Goal: Task Accomplishment & Management: Manage account settings

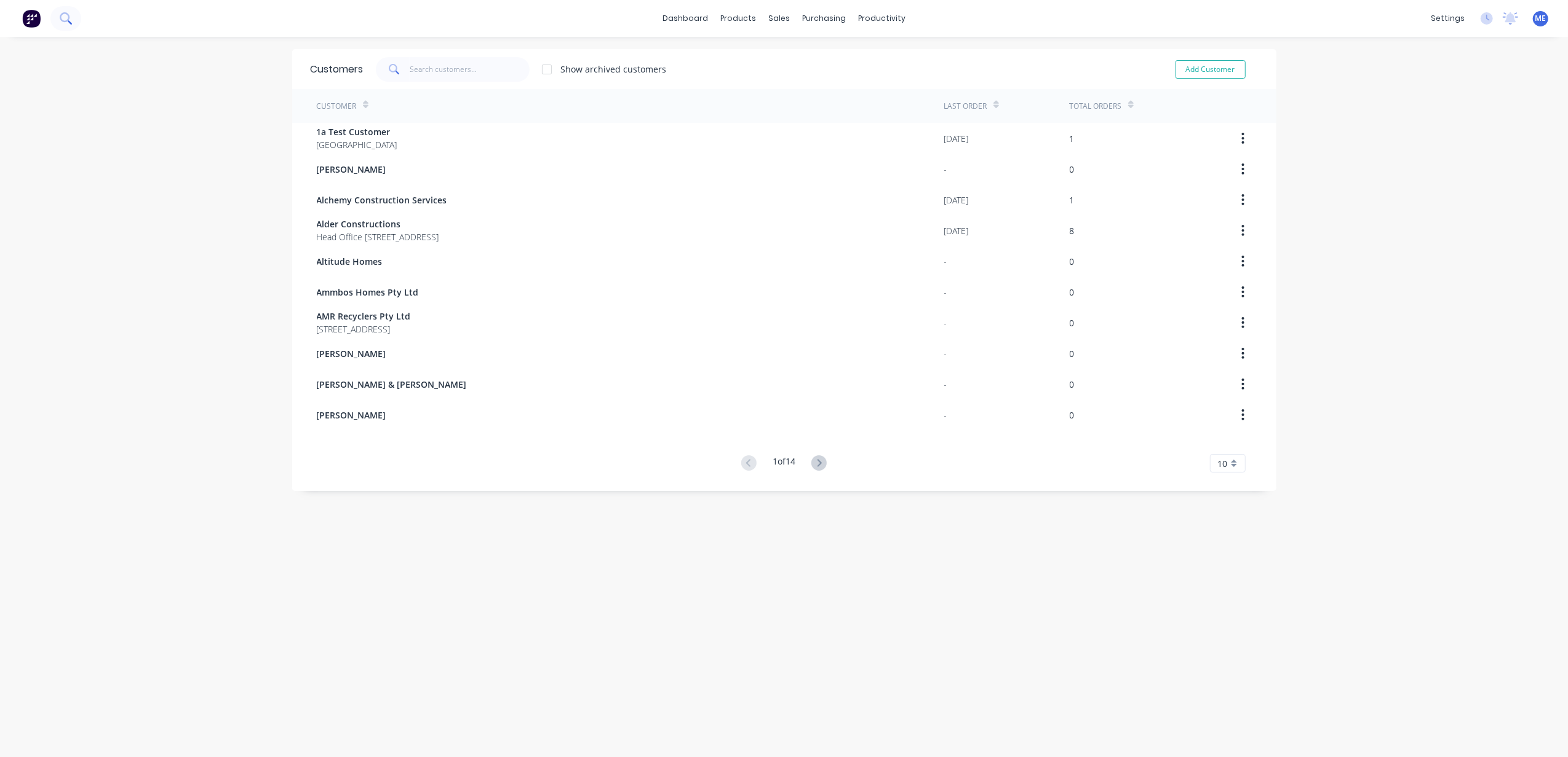
click at [66, 15] on icon at bounding box center [66, 18] width 12 height 12
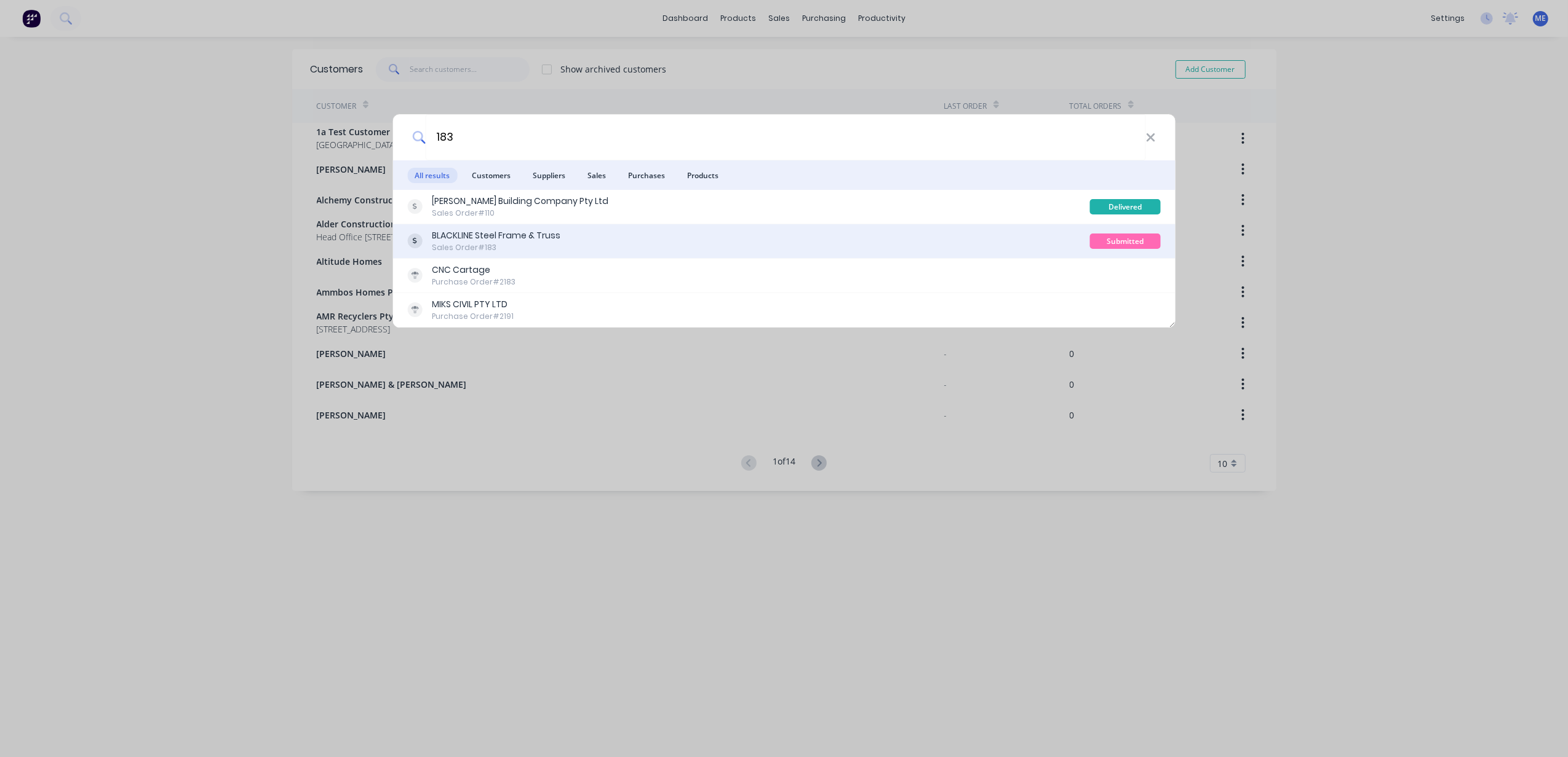
type input "183"
click at [507, 240] on div "BLACKLINE Steel Frame & Truss" at bounding box center [496, 235] width 129 height 13
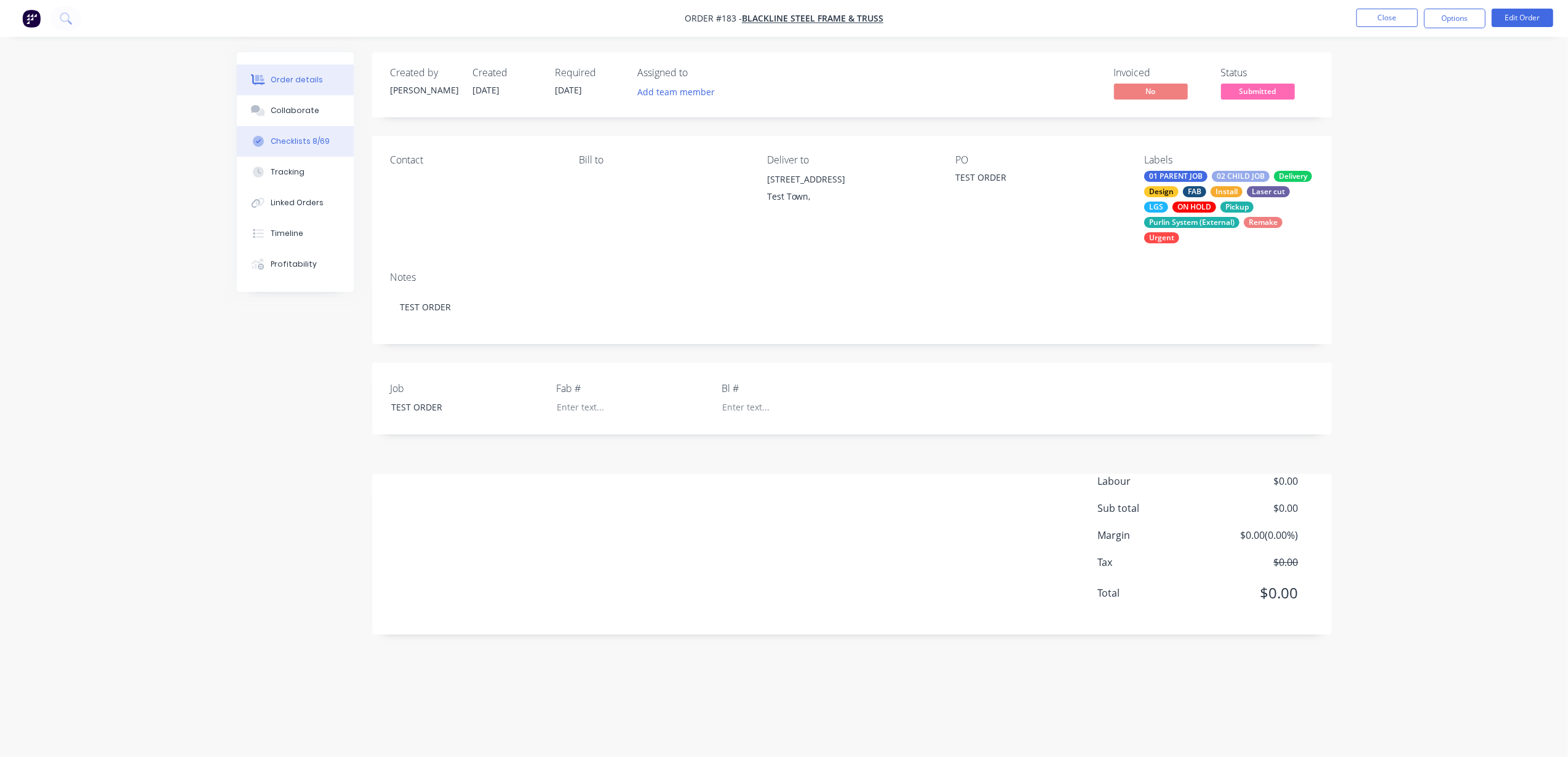
click at [286, 149] on button "Checklists 8/69" at bounding box center [295, 141] width 116 height 31
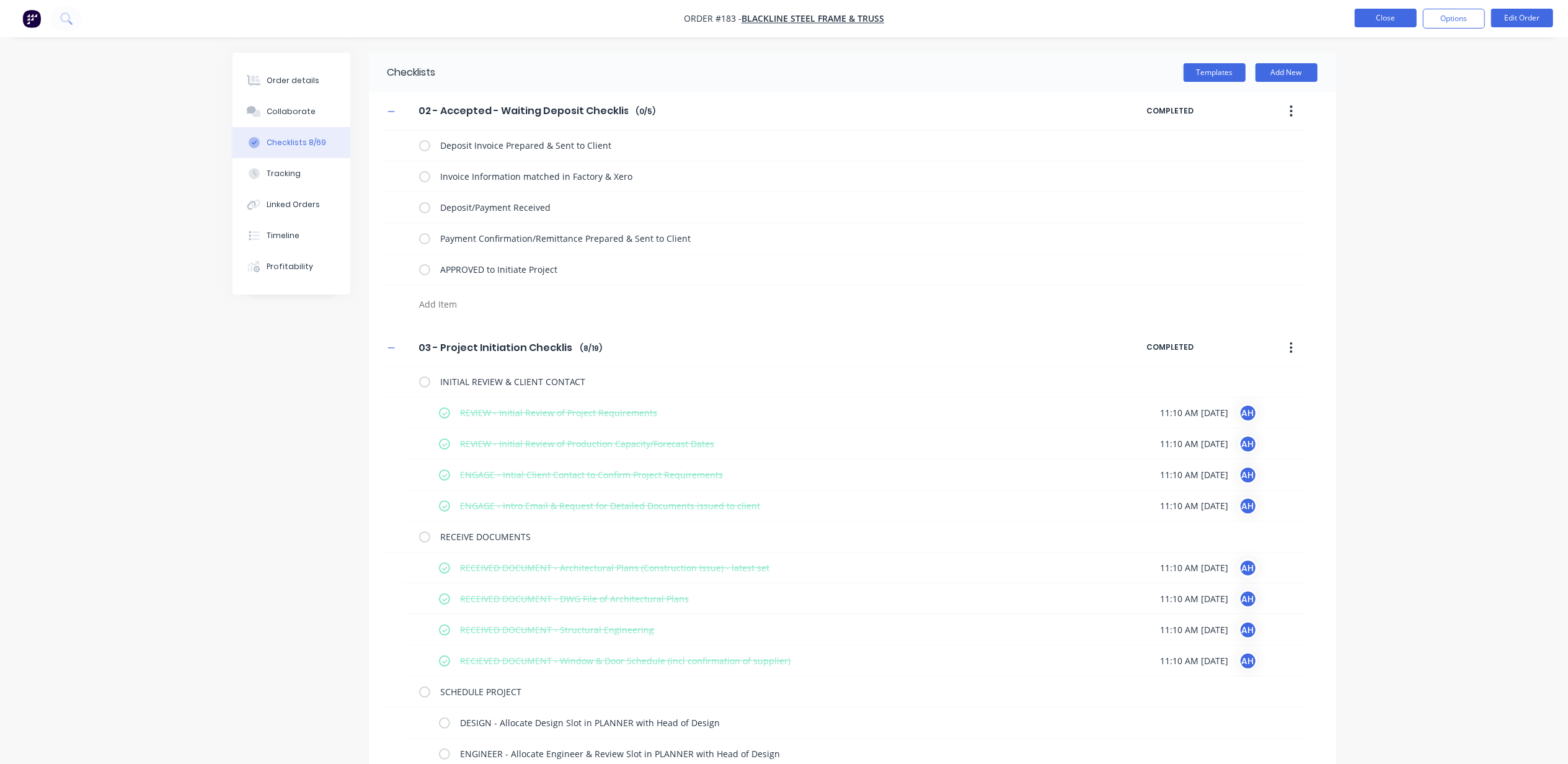
click at [1397, 20] on button "Close" at bounding box center [1385, 17] width 62 height 18
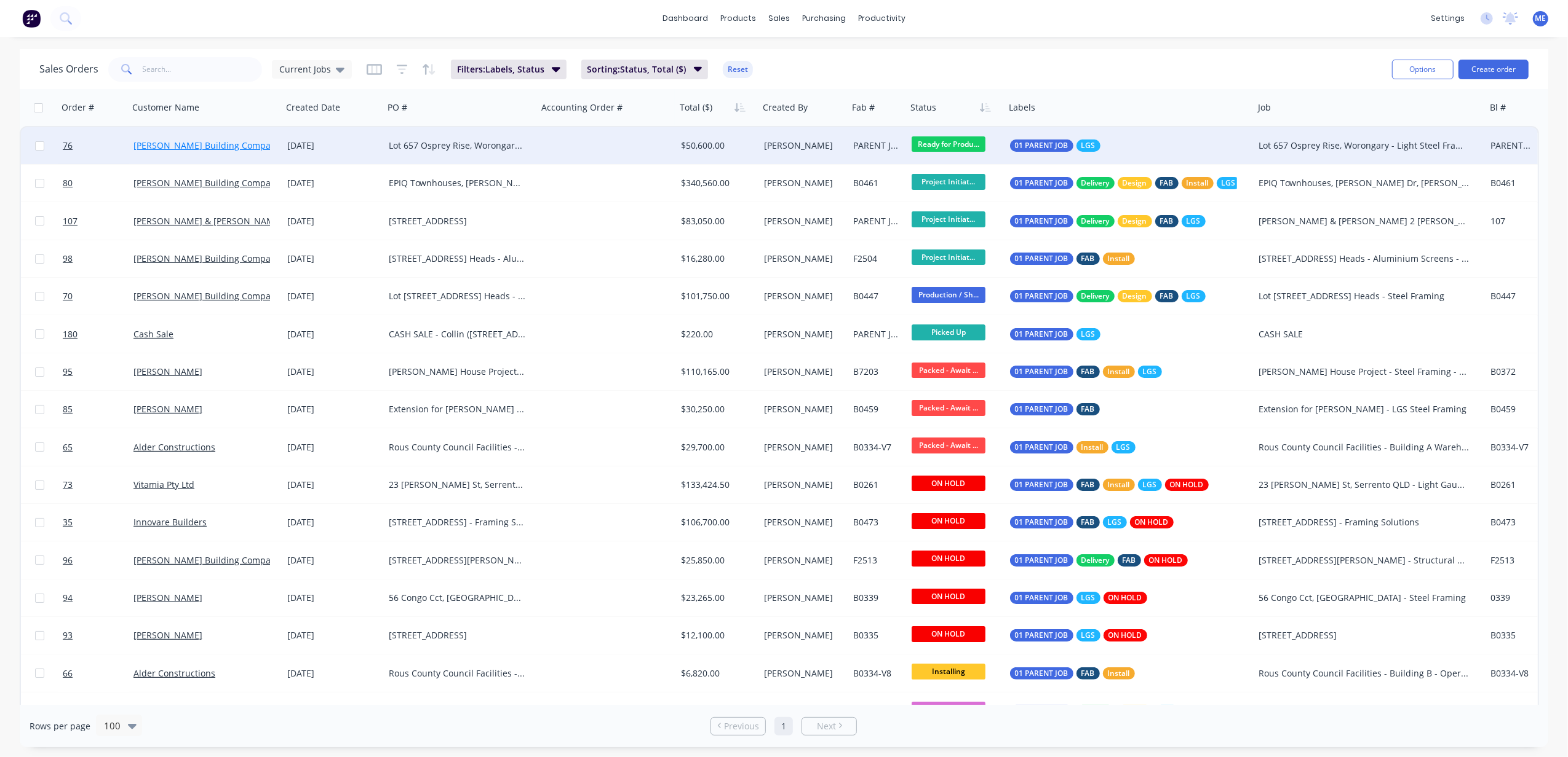
click at [228, 147] on link "[PERSON_NAME] Building Company Pty Ltd" at bounding box center [222, 146] width 177 height 12
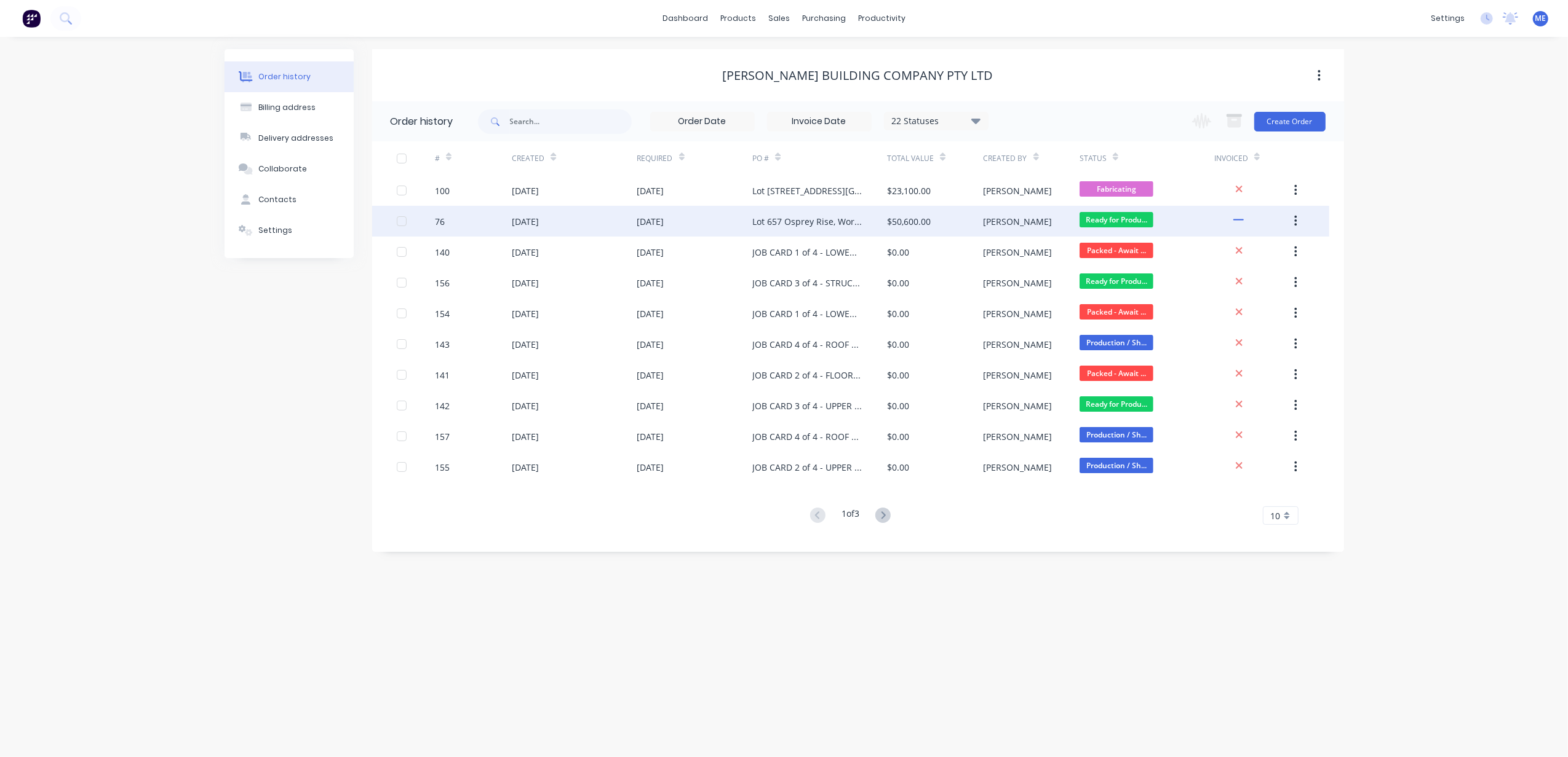
click at [787, 220] on div "Lot 657 Osprey Rise, Worongary - Light Steel Framing" at bounding box center [807, 222] width 110 height 13
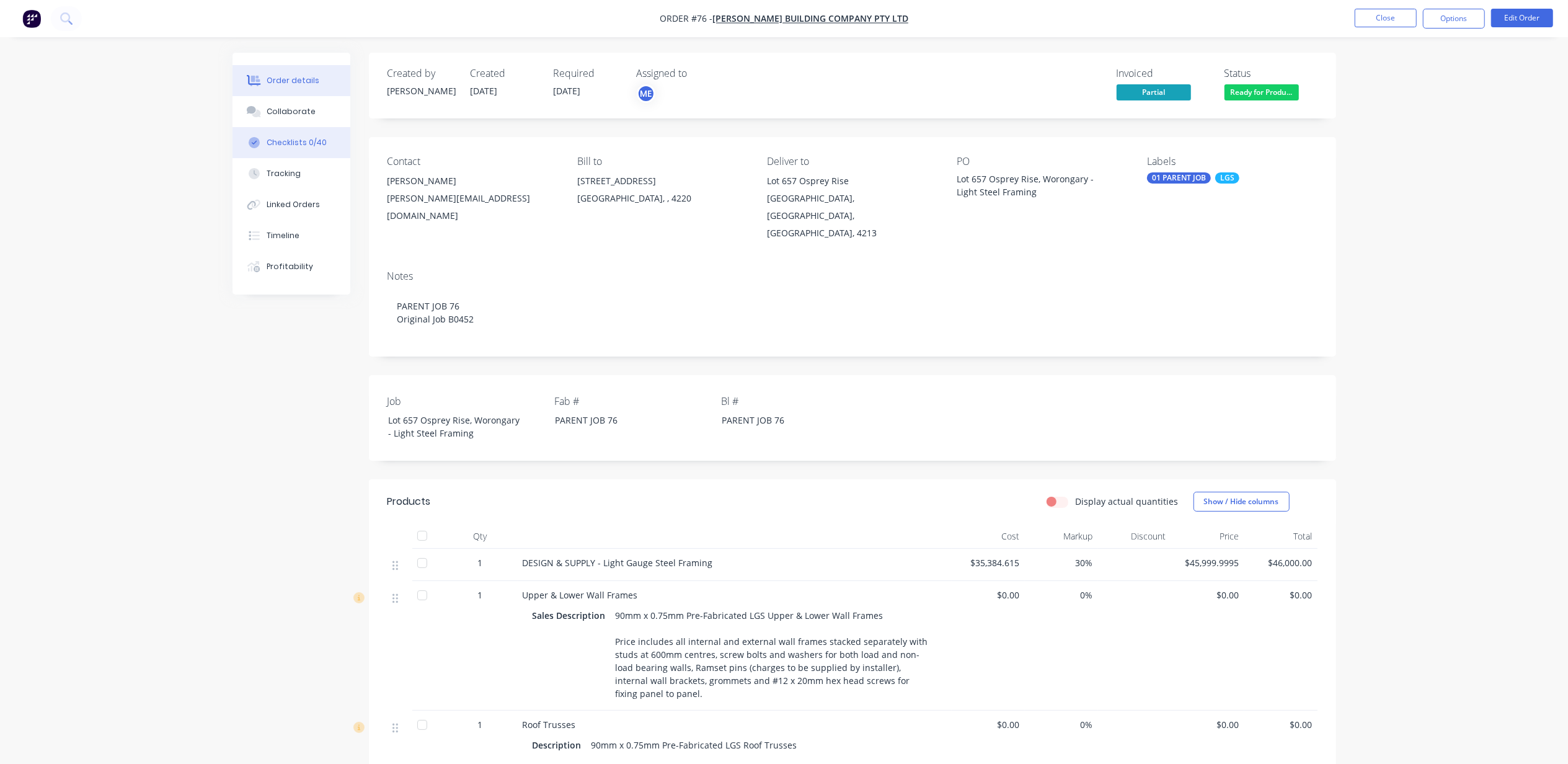
click at [309, 140] on div "Checklists 0/40" at bounding box center [297, 143] width 60 height 11
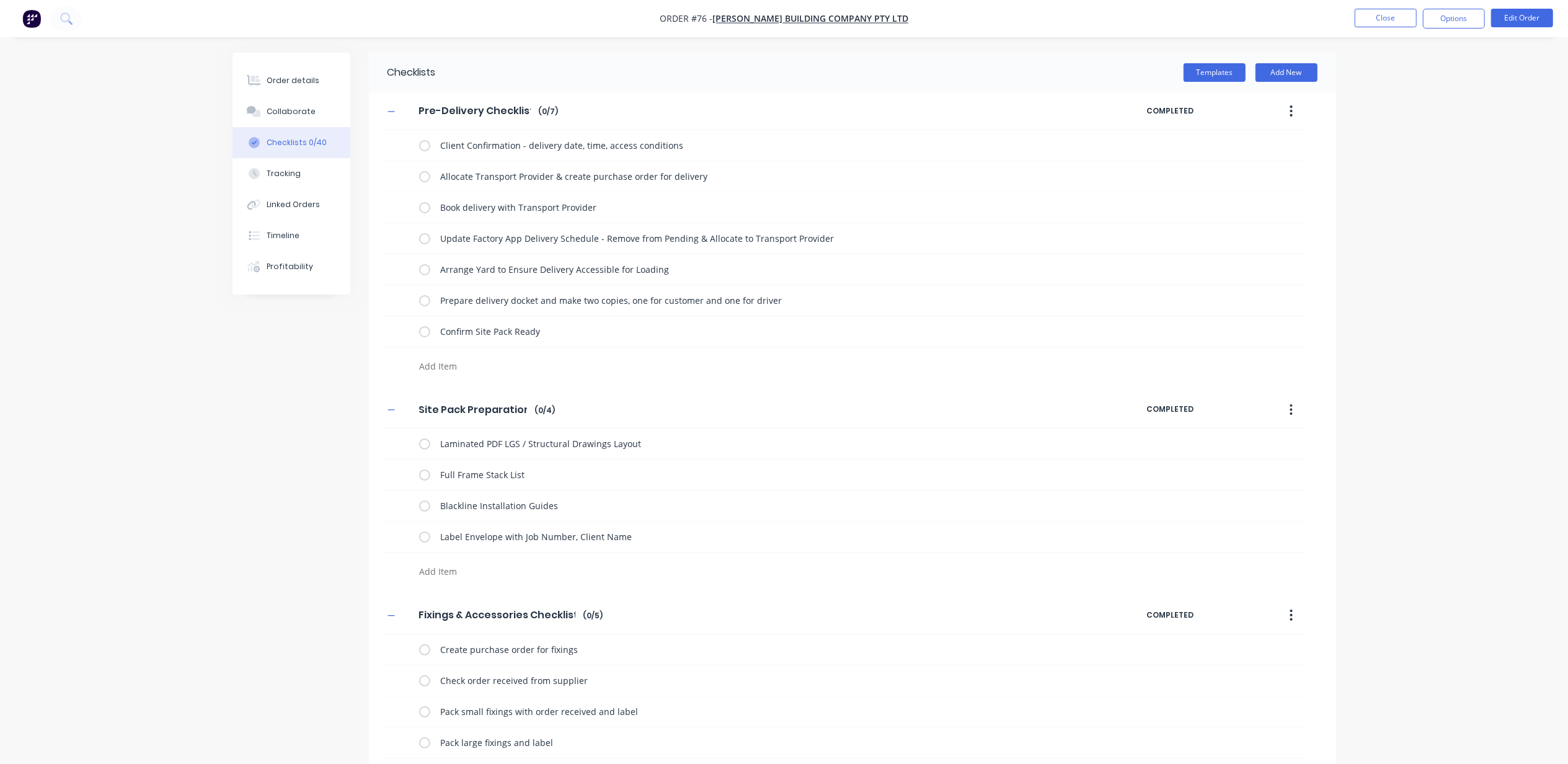
type textarea "x"
click at [1388, 16] on button "Close" at bounding box center [1385, 17] width 62 height 18
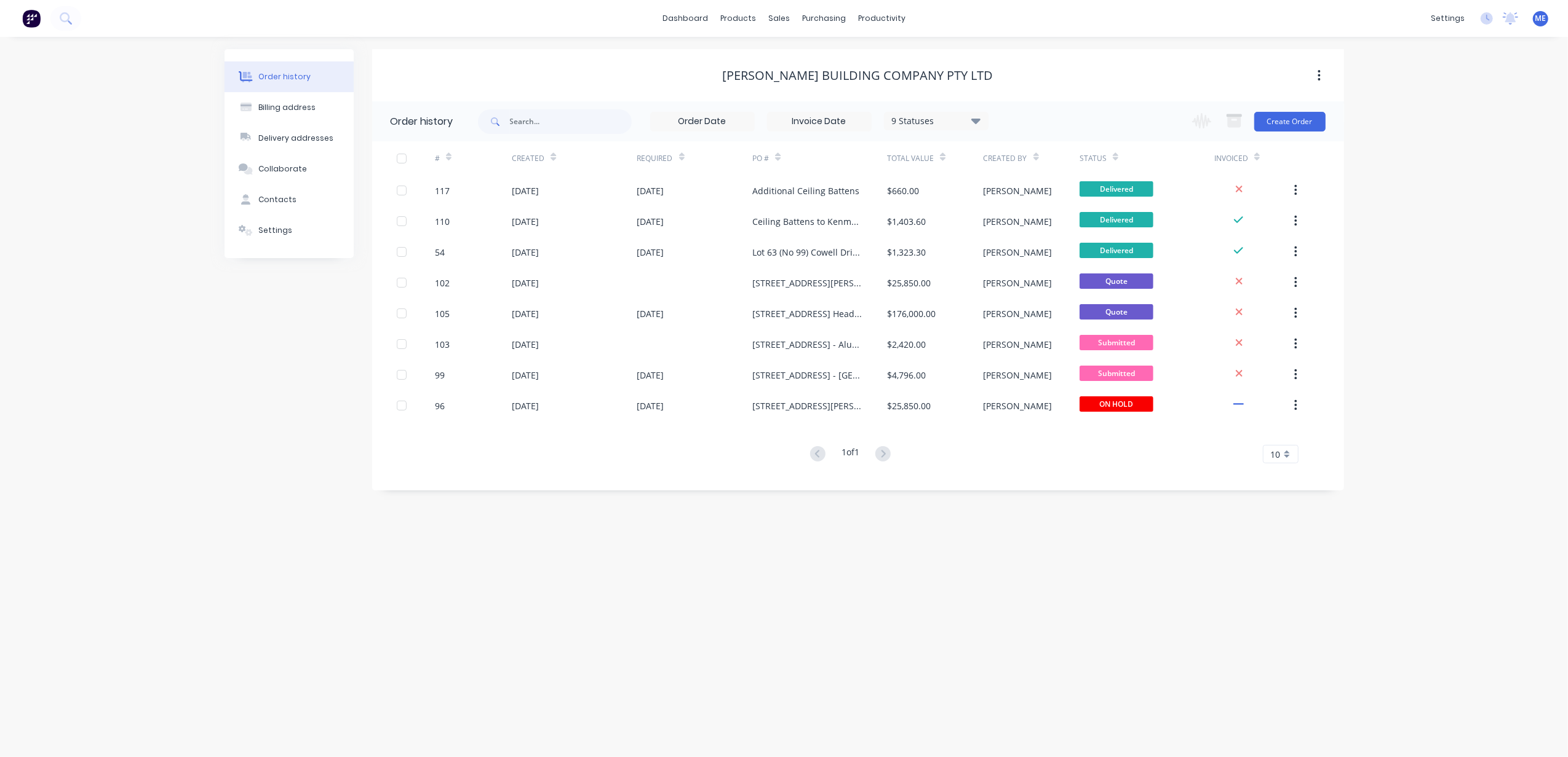
click at [33, 18] on img at bounding box center [31, 18] width 18 height 18
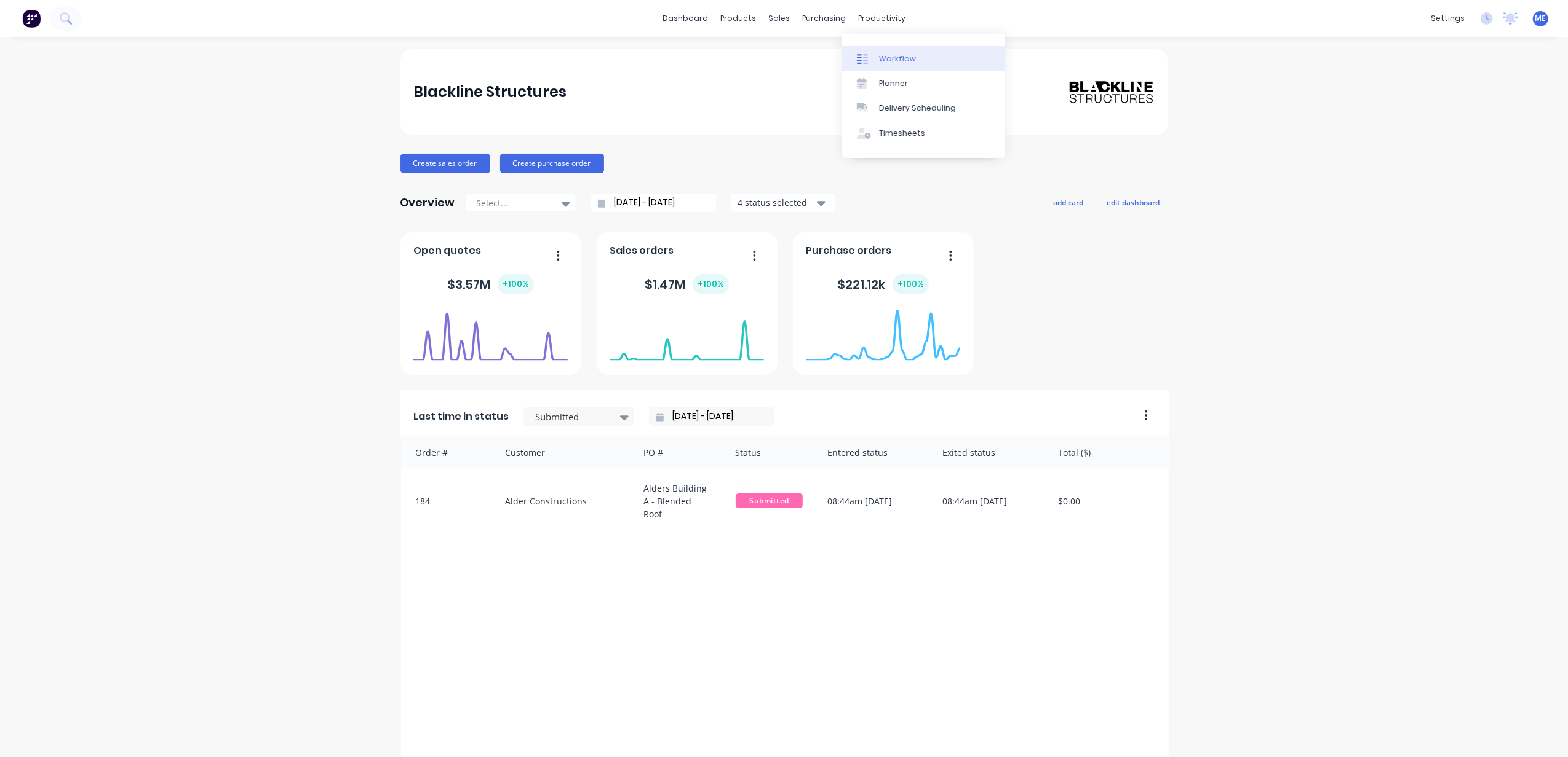
click at [894, 65] on link "Workflow" at bounding box center [923, 58] width 163 height 25
